Goal: Task Accomplishment & Management: Manage account settings

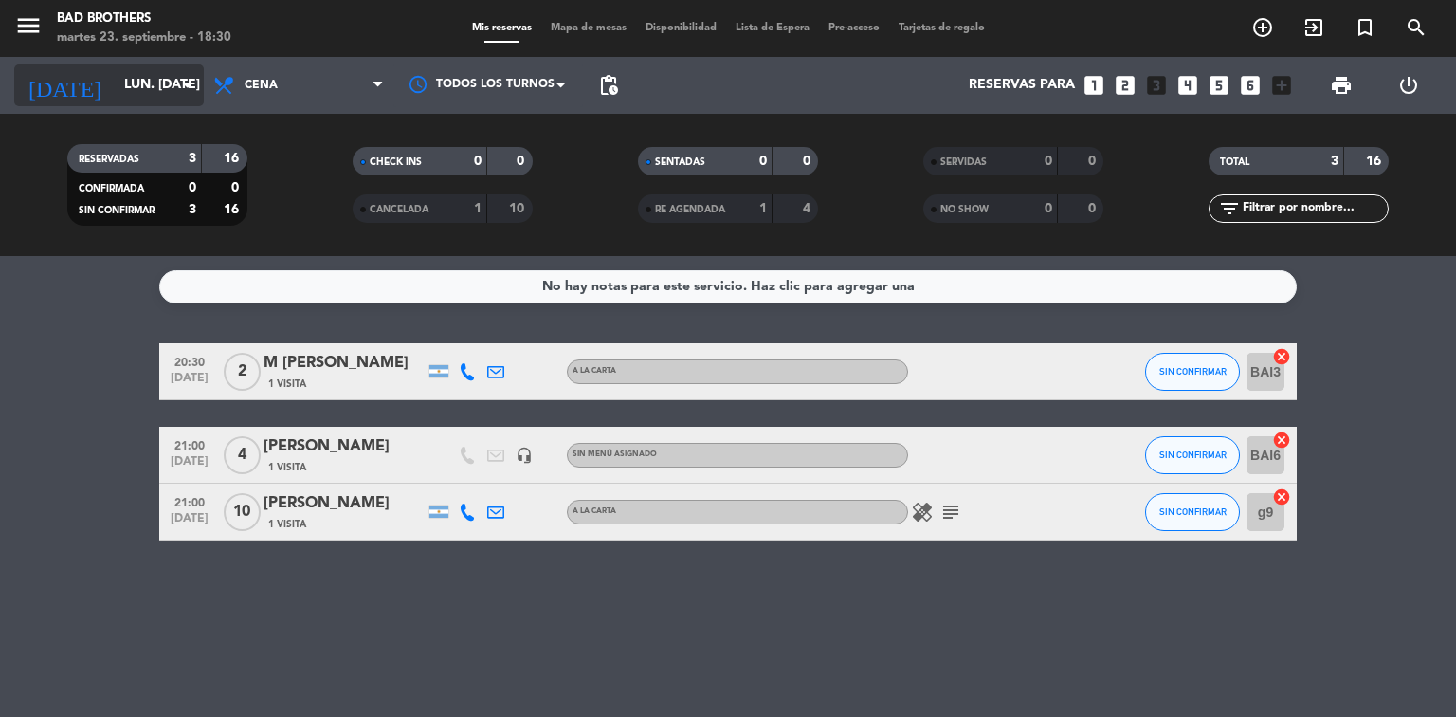
click at [189, 83] on icon "arrow_drop_down" at bounding box center [187, 85] width 23 height 23
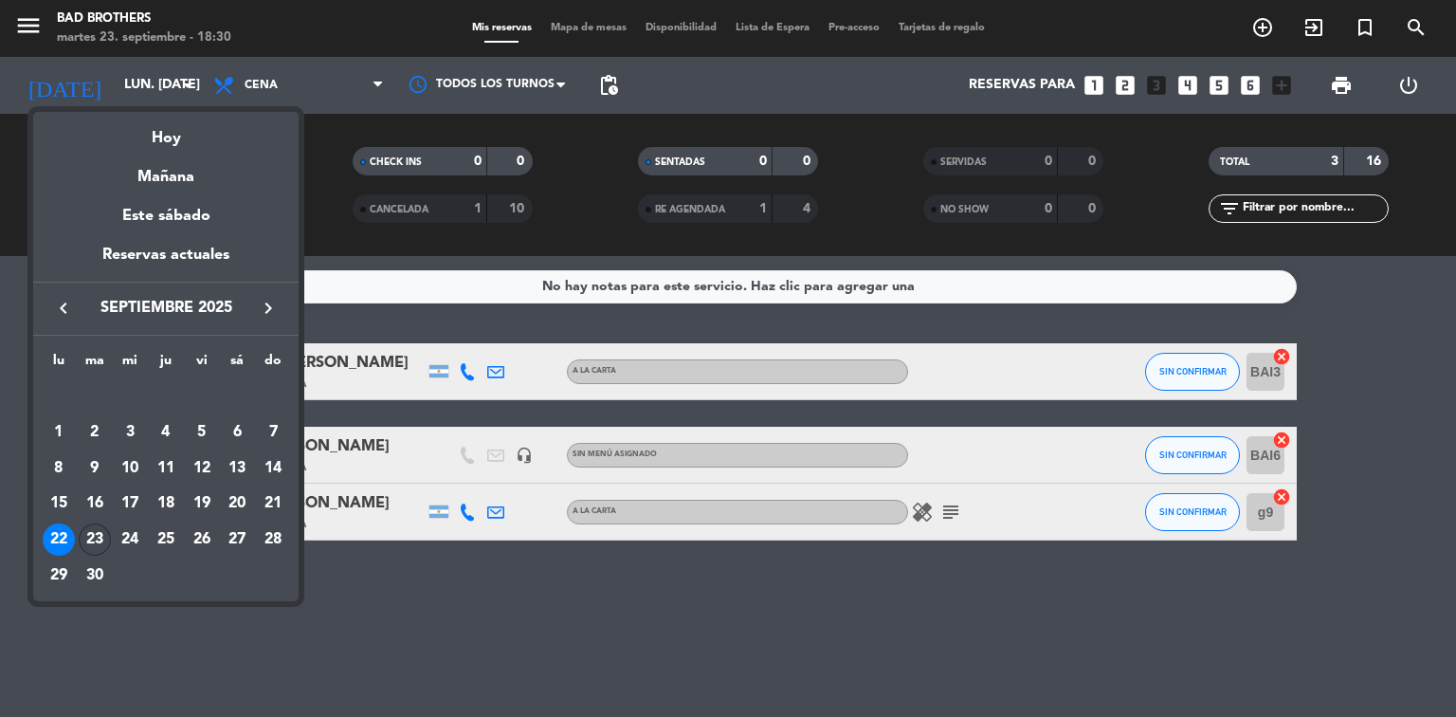
click at [89, 538] on div "23" at bounding box center [95, 539] width 32 height 32
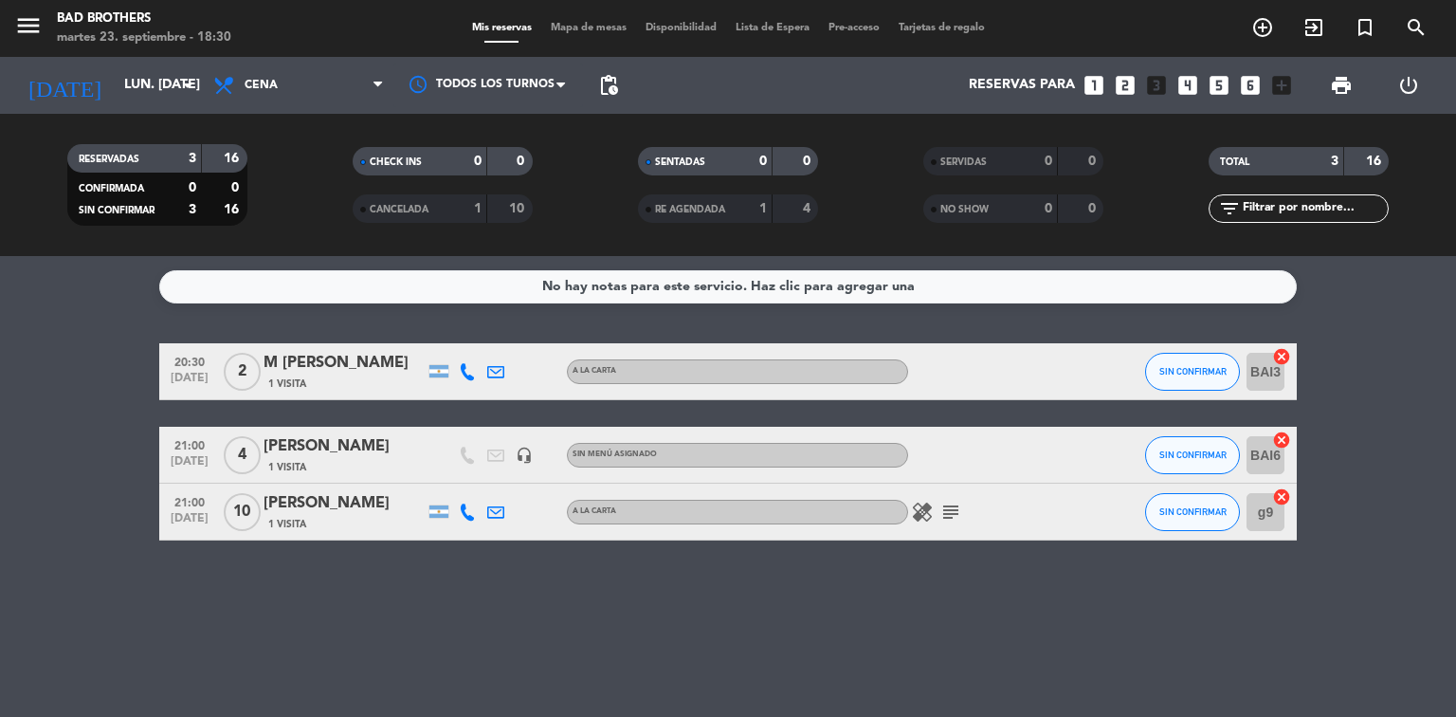
type input "[DATE] sep."
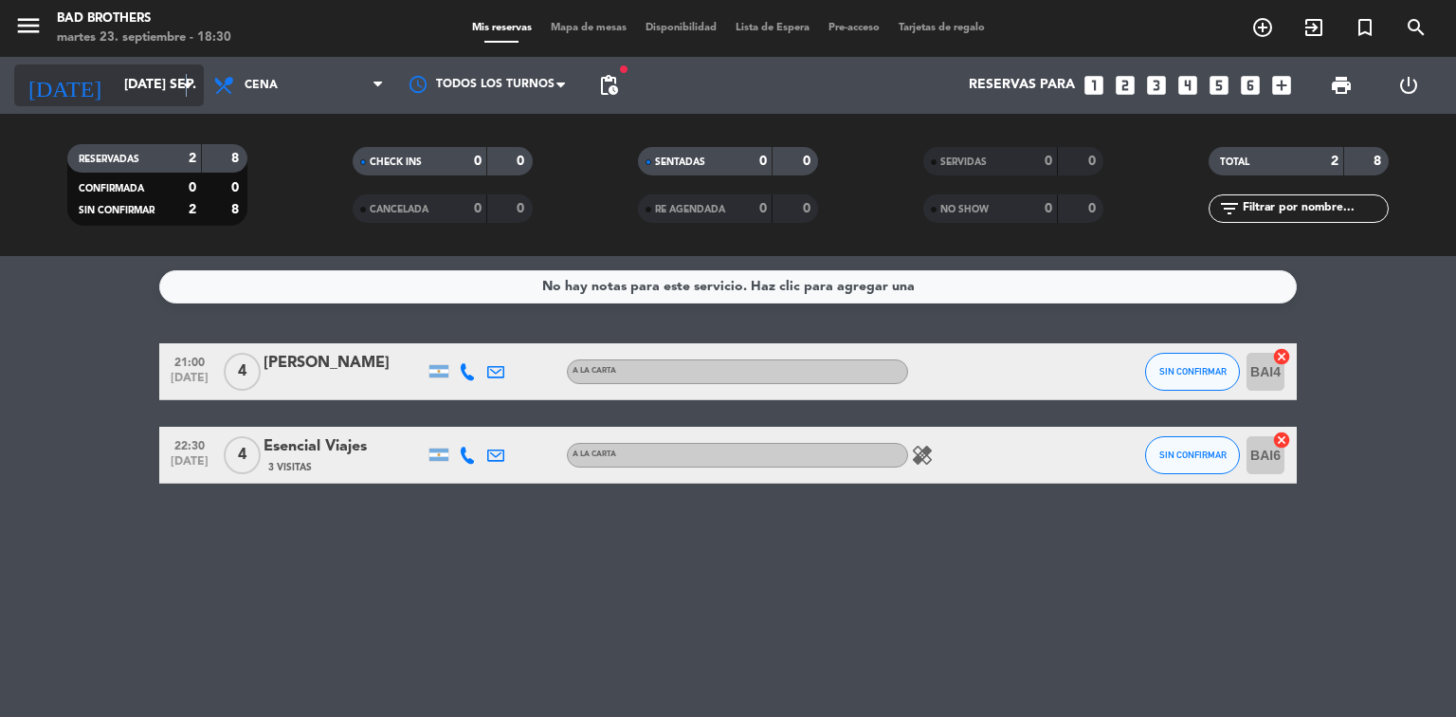
click at [186, 84] on icon "arrow_drop_down" at bounding box center [187, 85] width 23 height 23
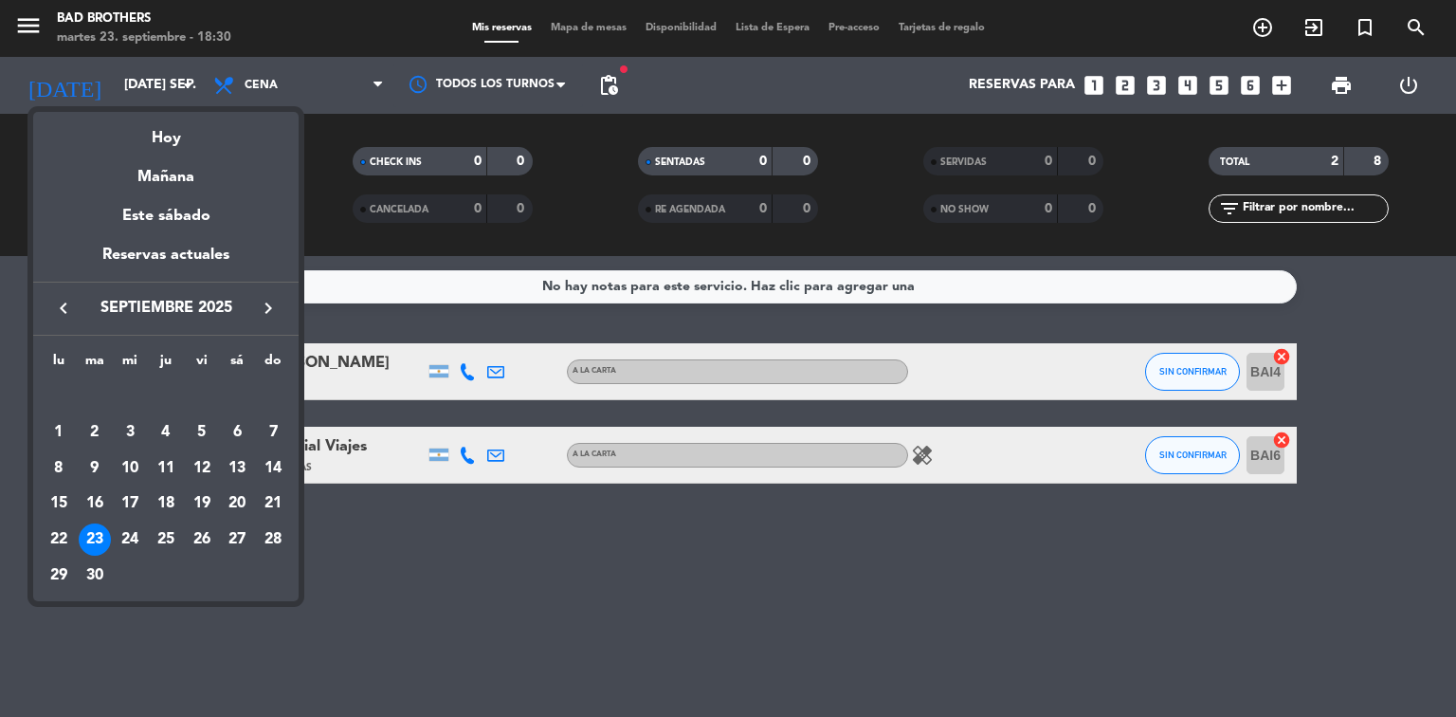
click at [322, 127] on div at bounding box center [728, 358] width 1456 height 717
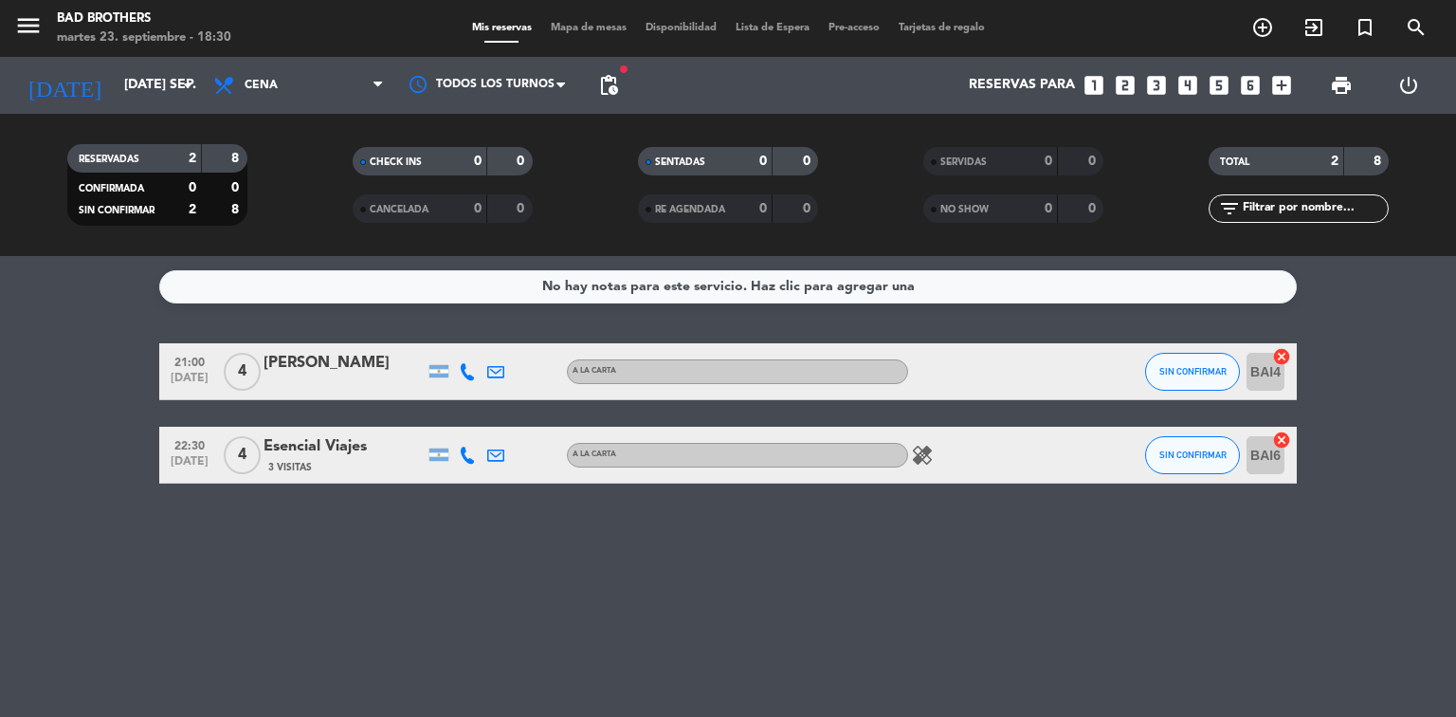
click at [280, 362] on div "[PERSON_NAME]" at bounding box center [344, 363] width 161 height 25
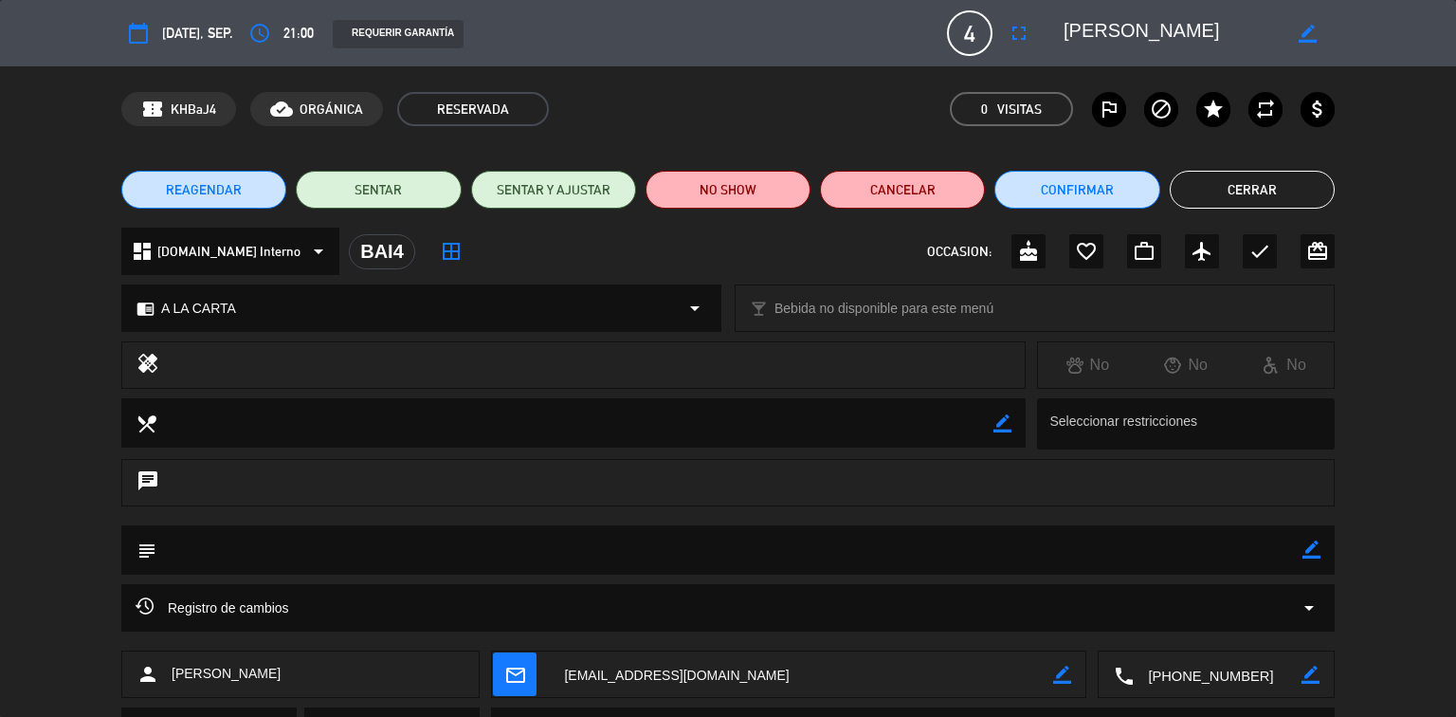
click at [208, 182] on span "REAGENDAR" at bounding box center [204, 190] width 76 height 20
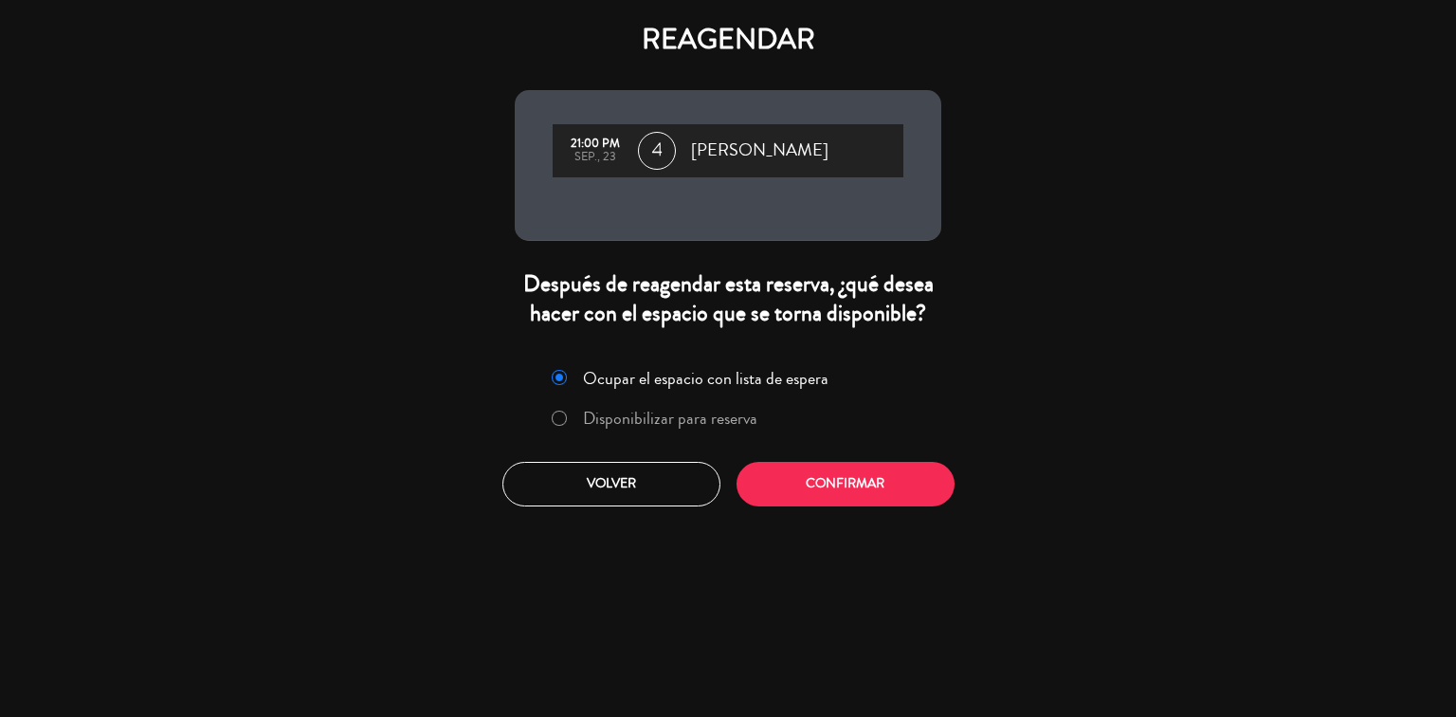
click at [636, 409] on label "Disponibilizar para reserva" at bounding box center [670, 417] width 174 height 17
click at [747, 487] on button "Confirmar" at bounding box center [845, 484] width 218 height 45
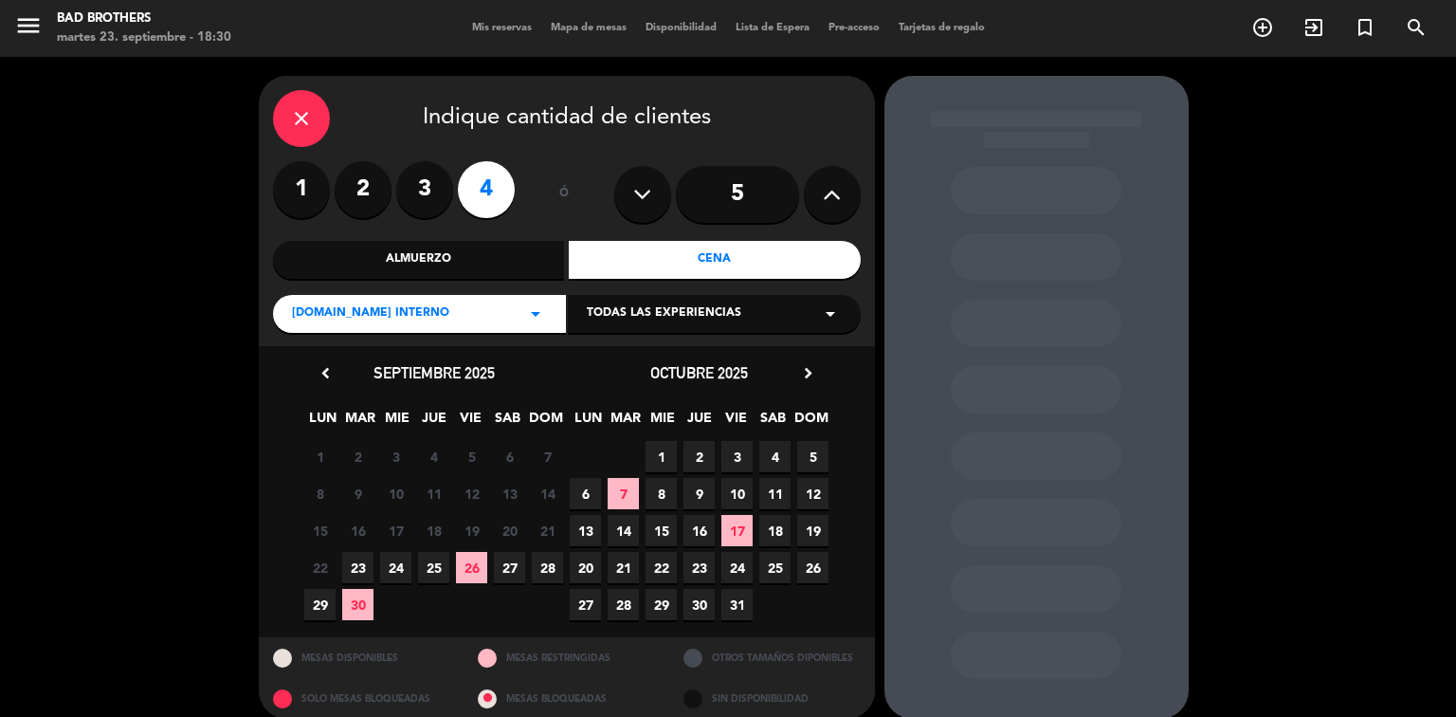
click at [398, 565] on span "24" at bounding box center [395, 567] width 31 height 31
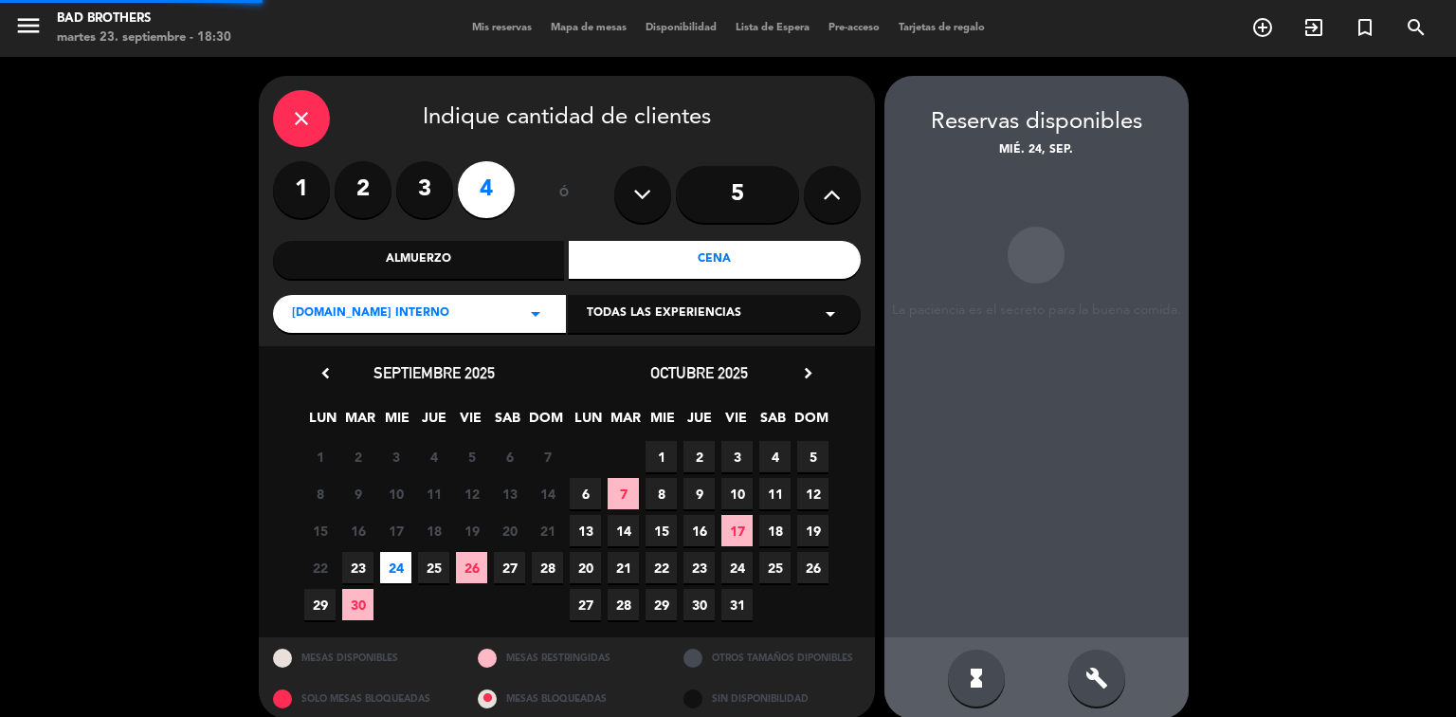
scroll to position [19, 0]
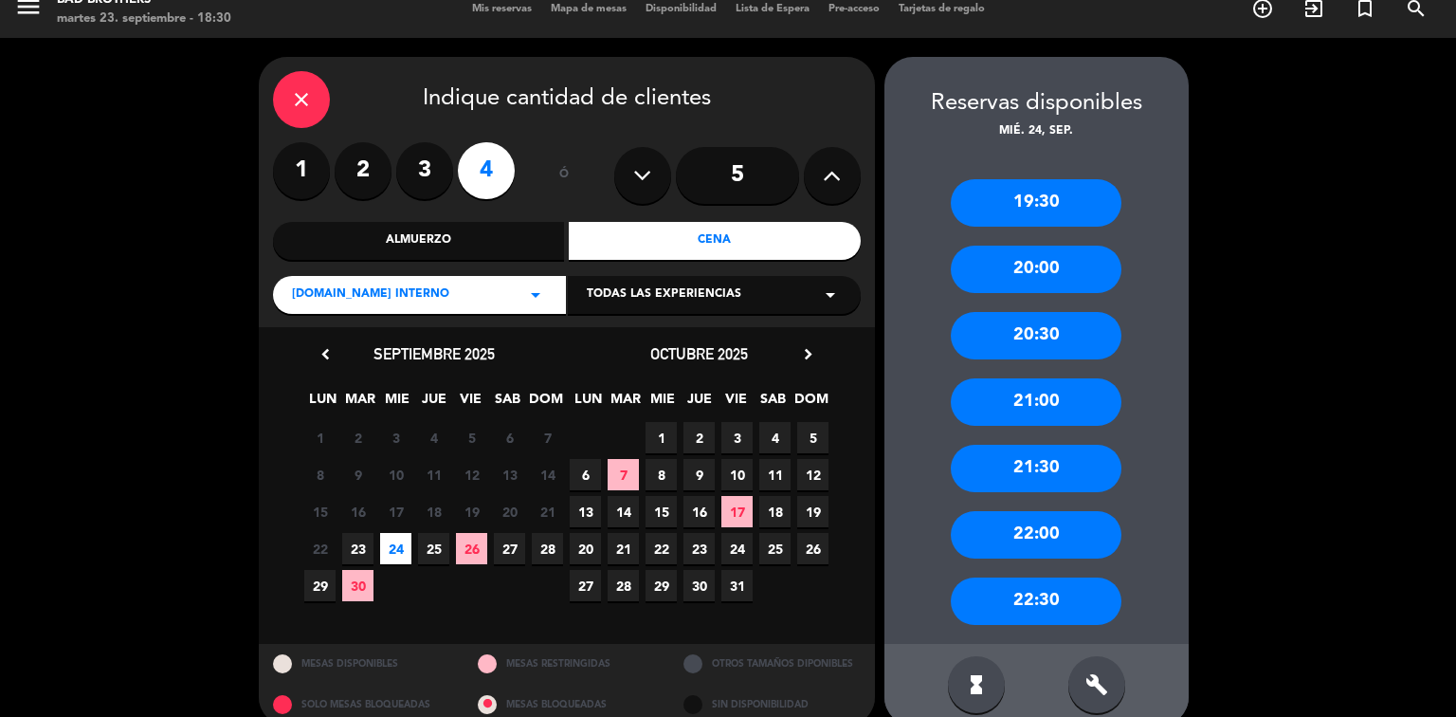
click at [1009, 477] on div "21:30" at bounding box center [1036, 468] width 171 height 47
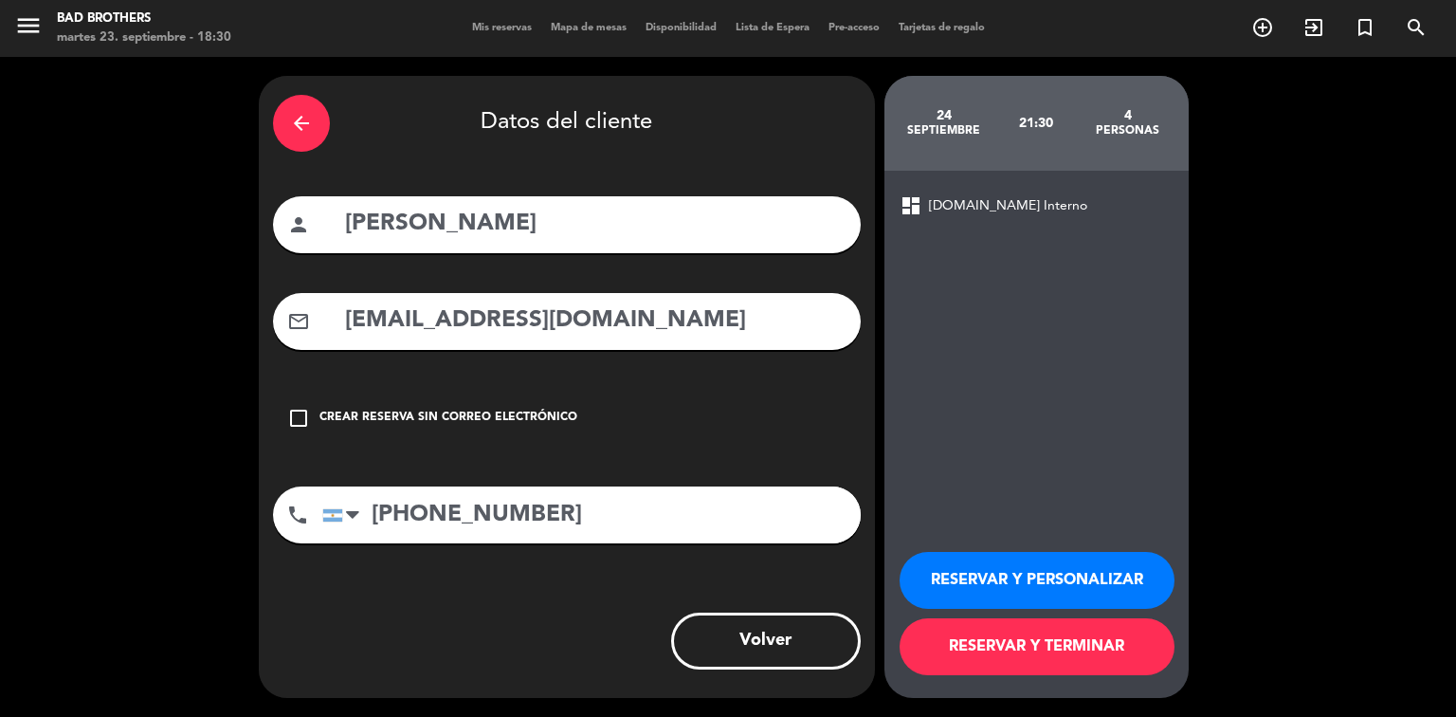
scroll to position [0, 0]
click at [988, 636] on button "RESERVAR Y TERMINAR" at bounding box center [1037, 646] width 275 height 57
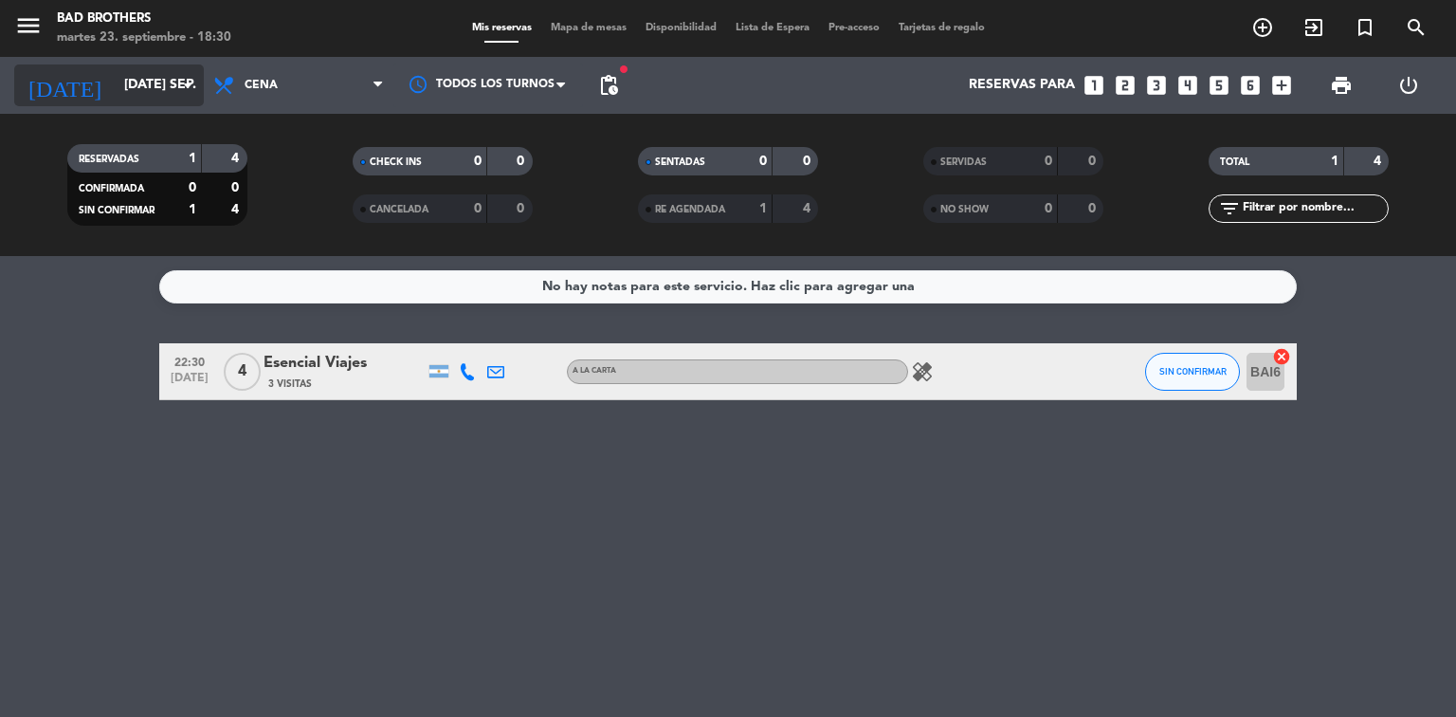
click at [190, 83] on icon "arrow_drop_down" at bounding box center [187, 85] width 23 height 23
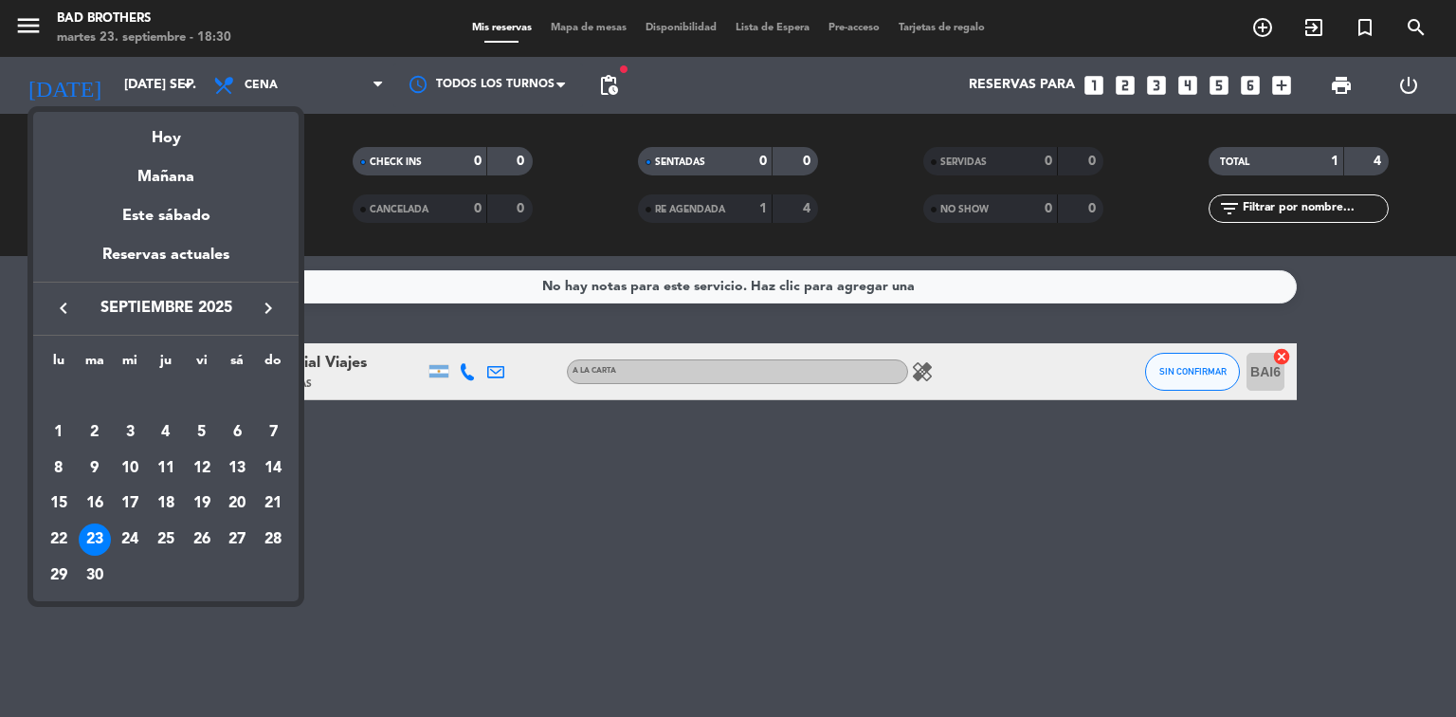
drag, startPoint x: 129, startPoint y: 538, endPoint x: 143, endPoint y: 524, distance: 20.1
click at [132, 536] on div "24" at bounding box center [130, 539] width 32 height 32
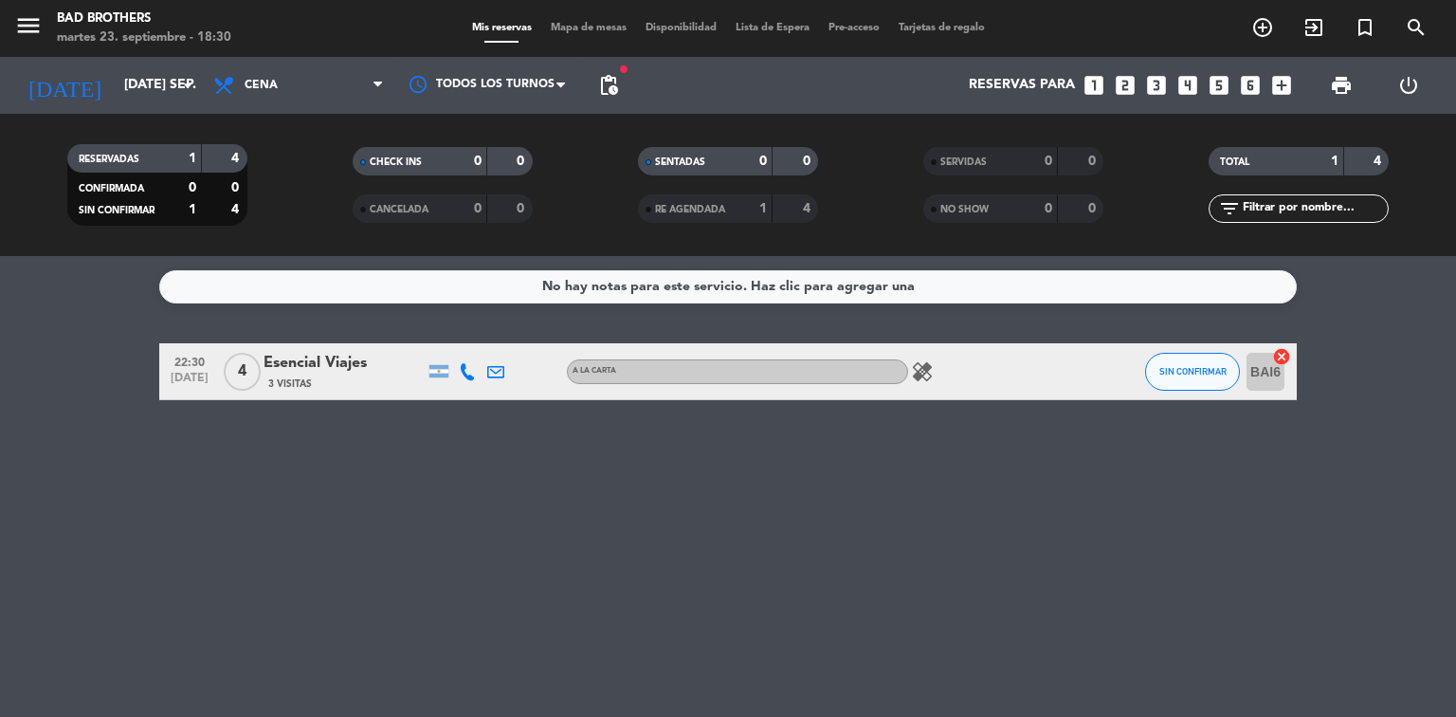
type input "mié. [DATE]"
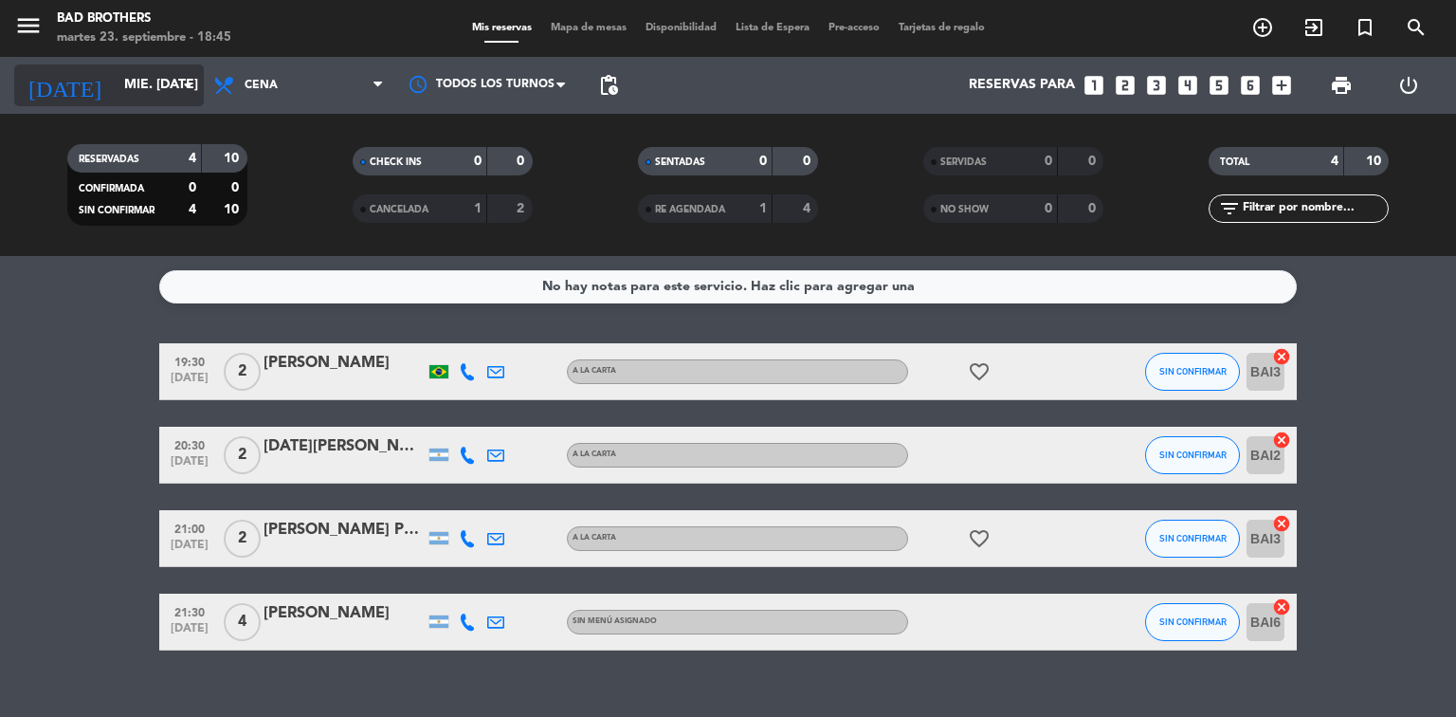
click at [190, 83] on icon "arrow_drop_down" at bounding box center [187, 85] width 23 height 23
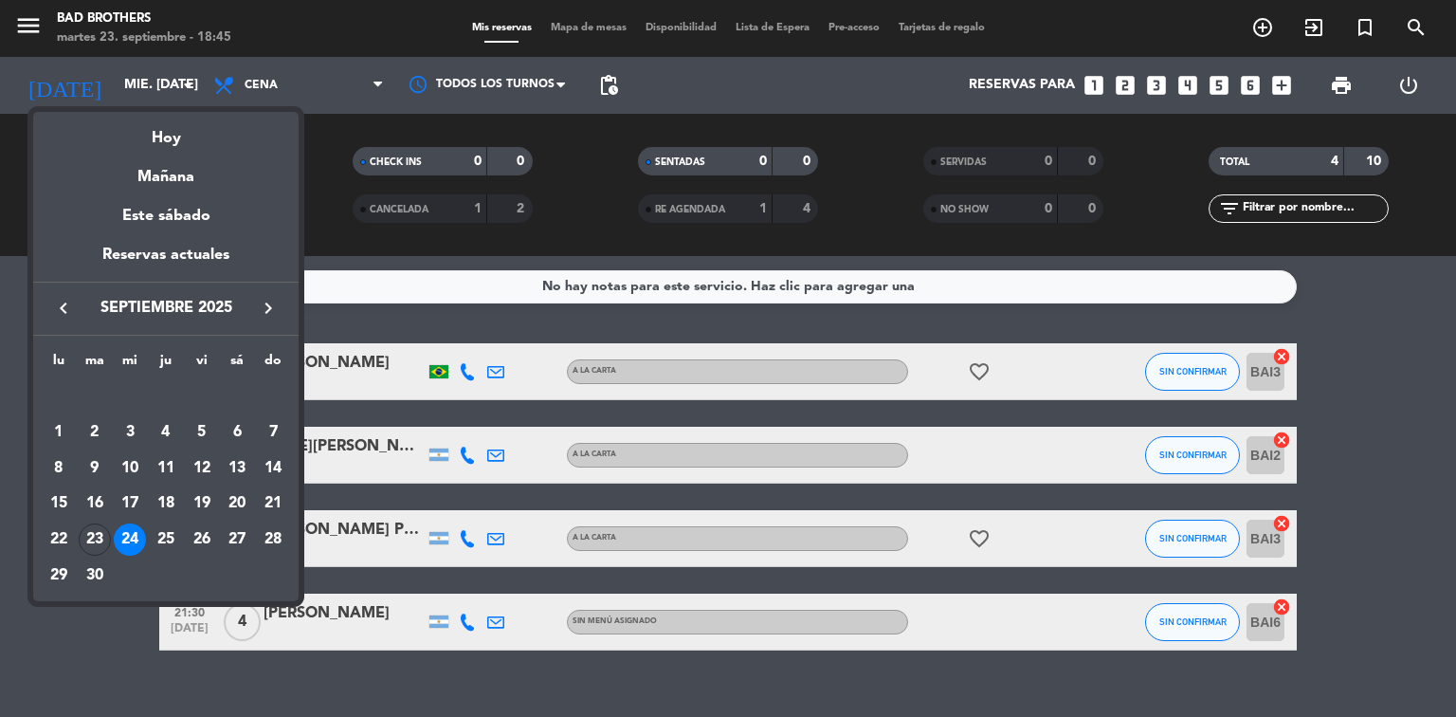
click at [270, 304] on icon "keyboard_arrow_right" at bounding box center [268, 308] width 23 height 23
